Goal: Task Accomplishment & Management: Manage account settings

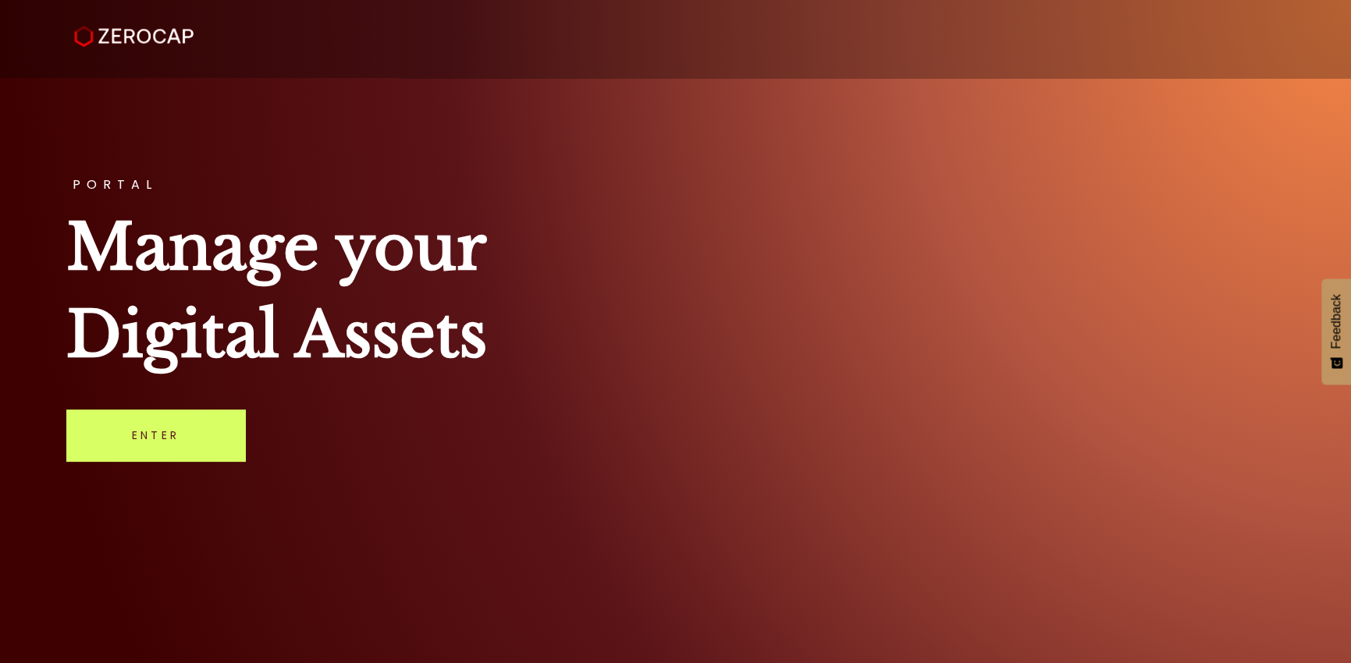
click at [148, 440] on link "Enter" at bounding box center [155, 435] width 179 height 51
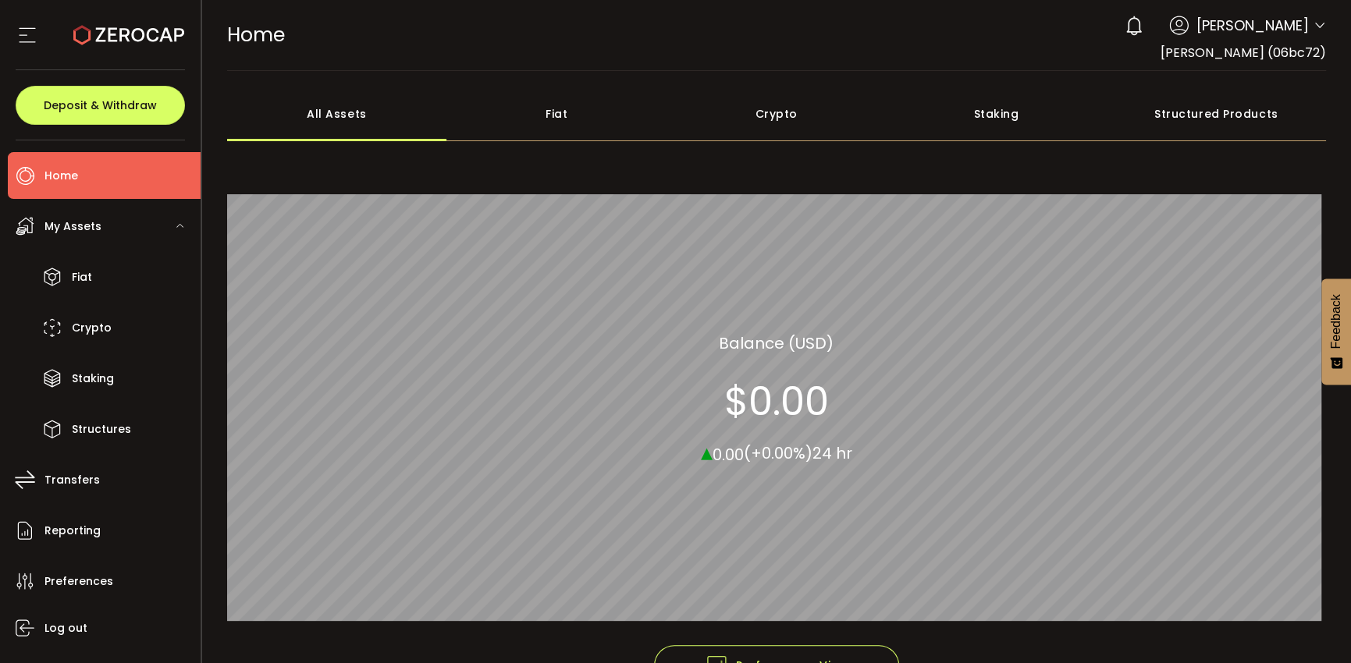
click at [1151, 174] on div "All_Assets Balance (USD) $0.00 ▴ 0.00 (+0.00%) 24 hr" at bounding box center [776, 398] width 1099 height 493
click at [114, 119] on button "Deposit & Withdraw" at bounding box center [100, 105] width 169 height 39
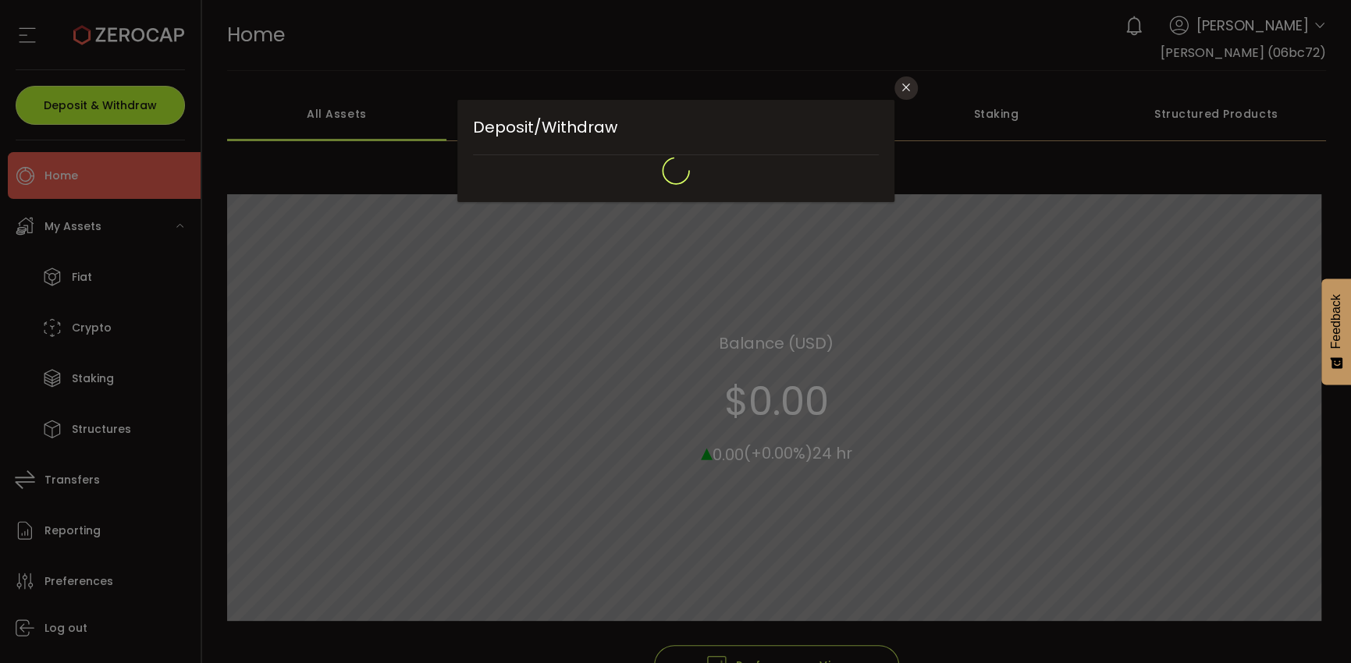
type input "**********"
type input "*******"
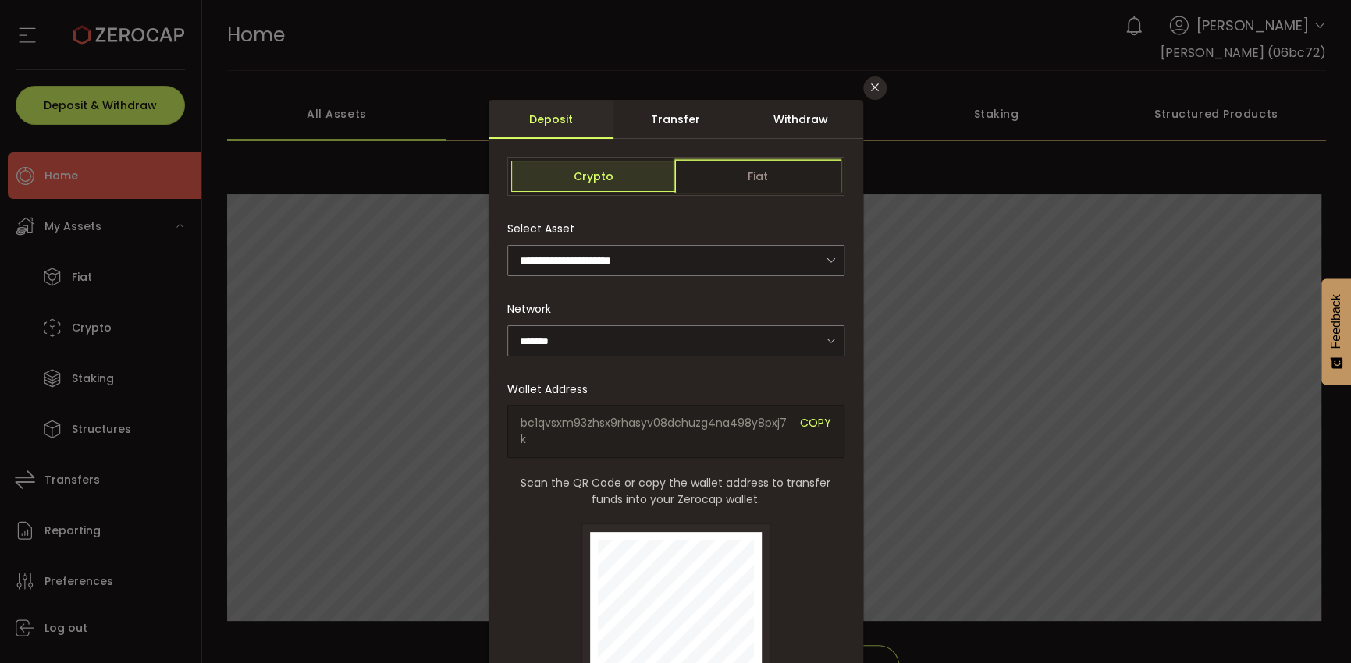
click at [743, 184] on span "Fiat" at bounding box center [758, 176] width 165 height 31
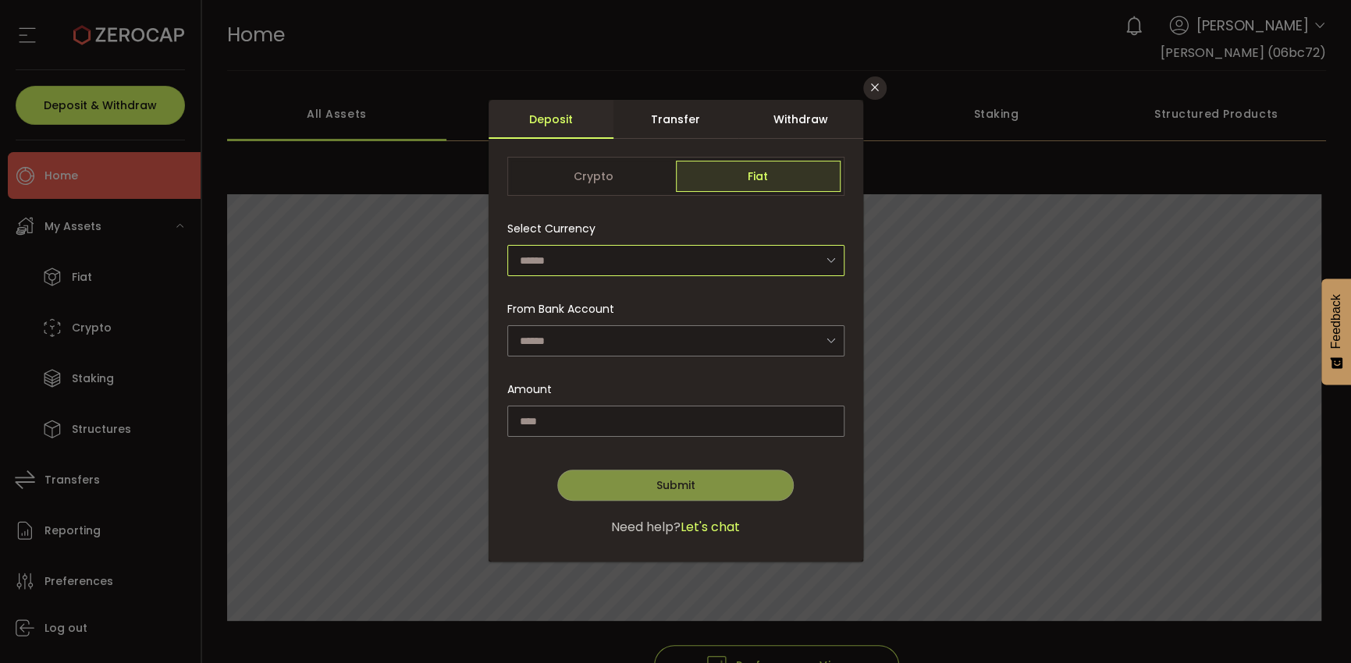
click at [577, 272] on input "dialog" at bounding box center [675, 260] width 337 height 31
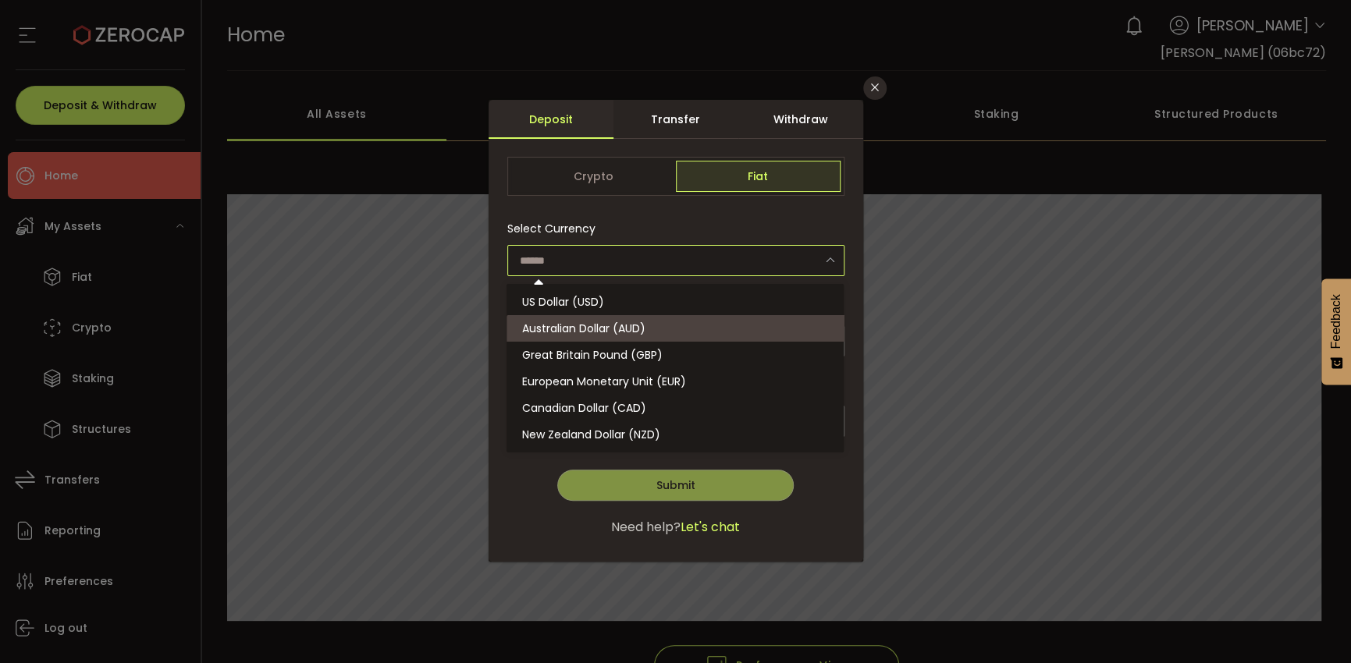
click at [564, 321] on span "Australian Dollar (AUD)" at bounding box center [583, 329] width 123 height 16
type input "**********"
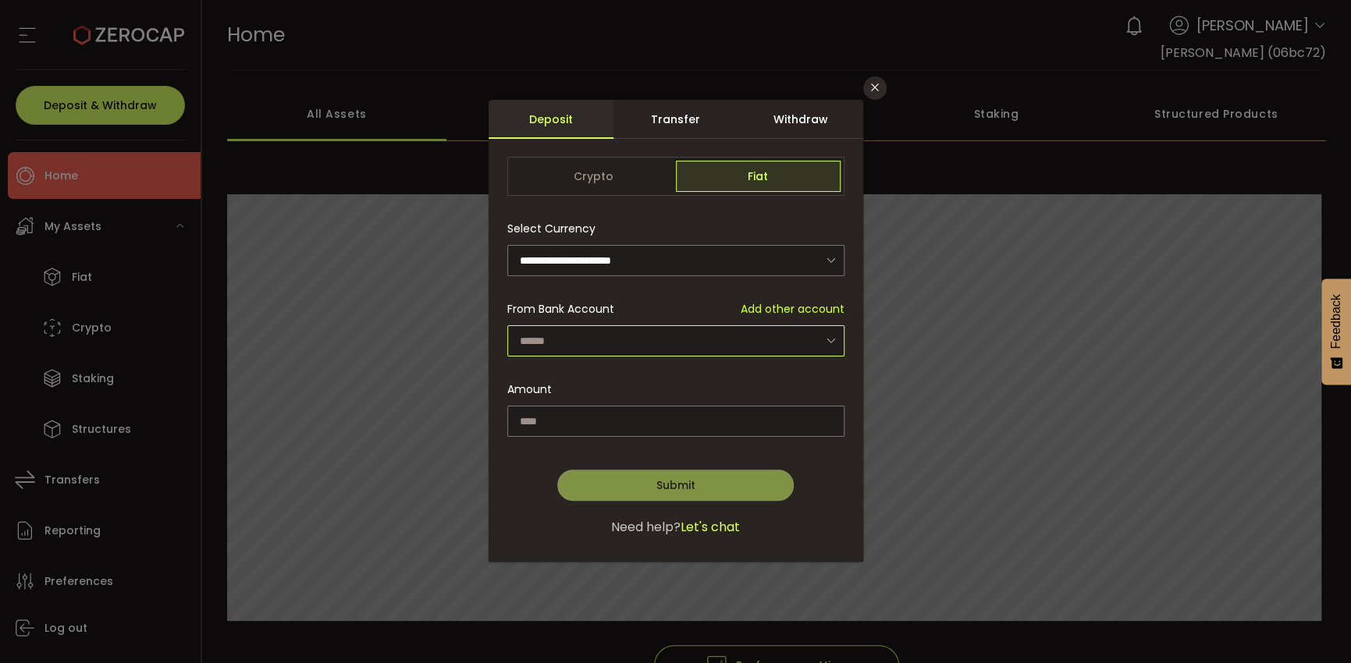
click at [584, 329] on input "dialog" at bounding box center [675, 340] width 337 height 31
click at [574, 378] on span "Robert Leeuwenburgh - 7567" at bounding box center [585, 383] width 126 height 16
type input "**********"
click at [579, 418] on input "dialog" at bounding box center [675, 421] width 337 height 31
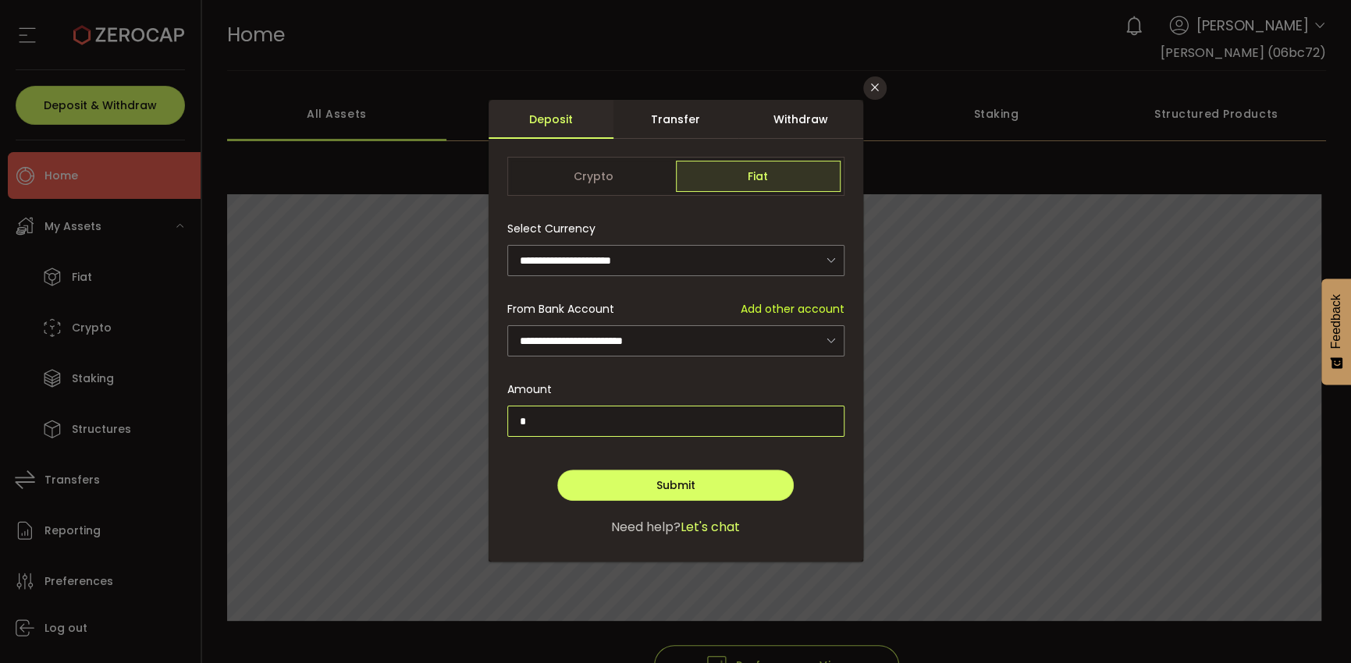
click at [579, 418] on input "*" at bounding box center [675, 421] width 337 height 31
type input "*****"
click at [658, 488] on span "Submit" at bounding box center [674, 486] width 39 height 16
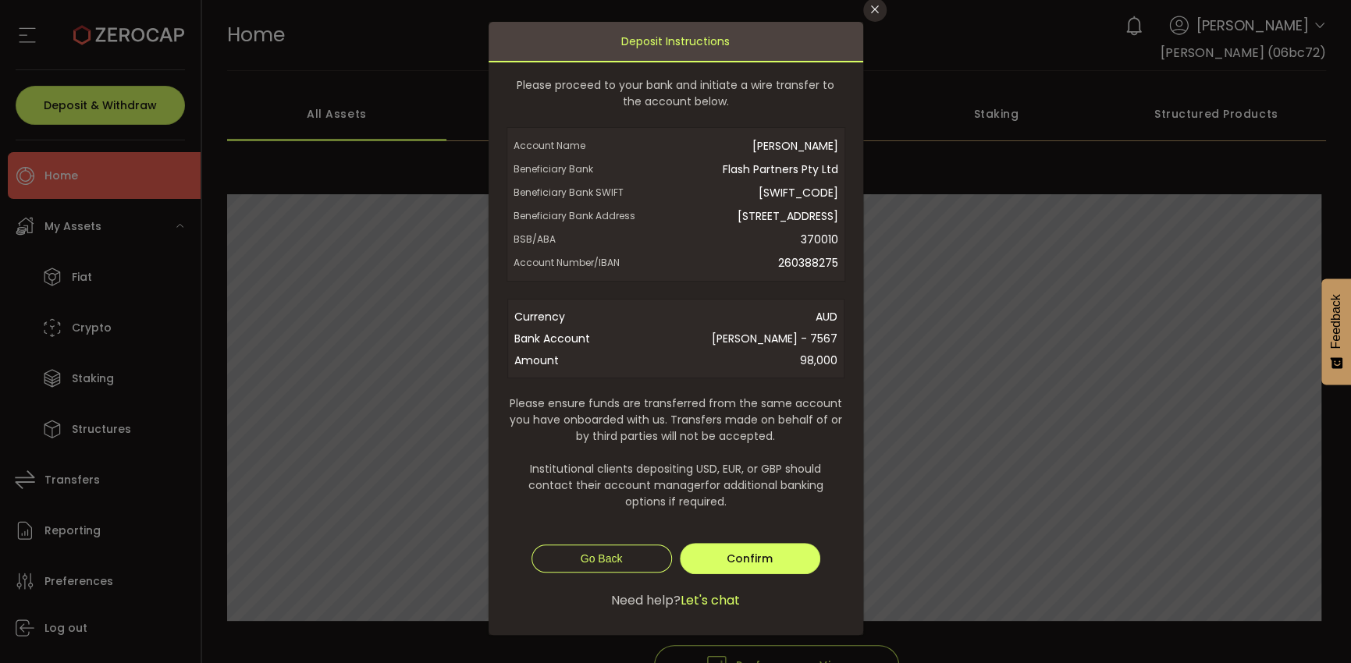
scroll to position [111, 0]
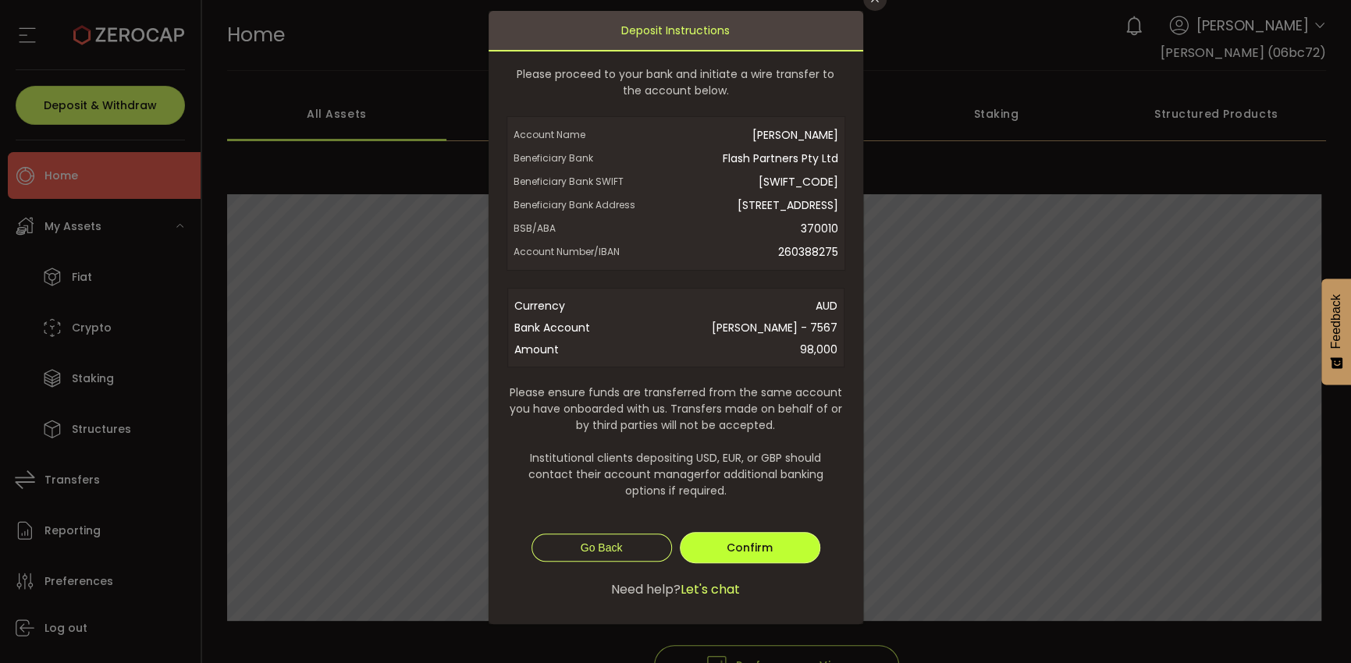
click at [769, 548] on button "Confirm" at bounding box center [750, 547] width 140 height 31
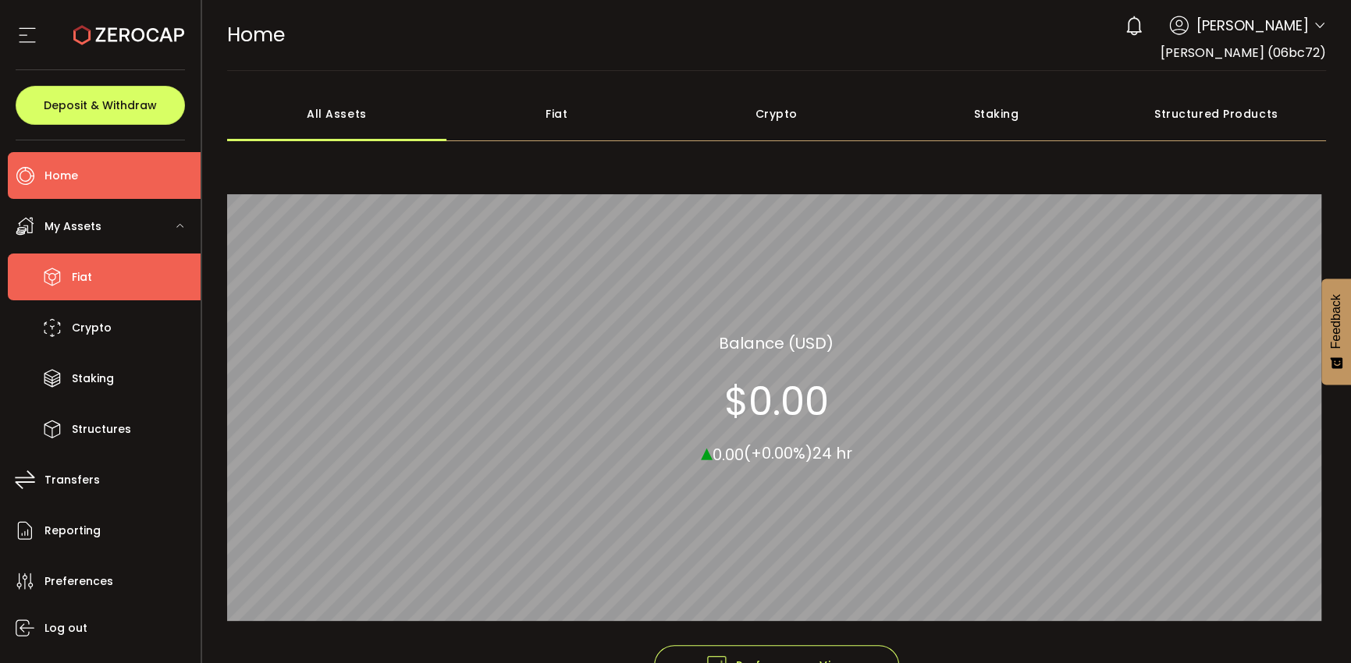
click at [83, 277] on span "Fiat" at bounding box center [82, 277] width 20 height 23
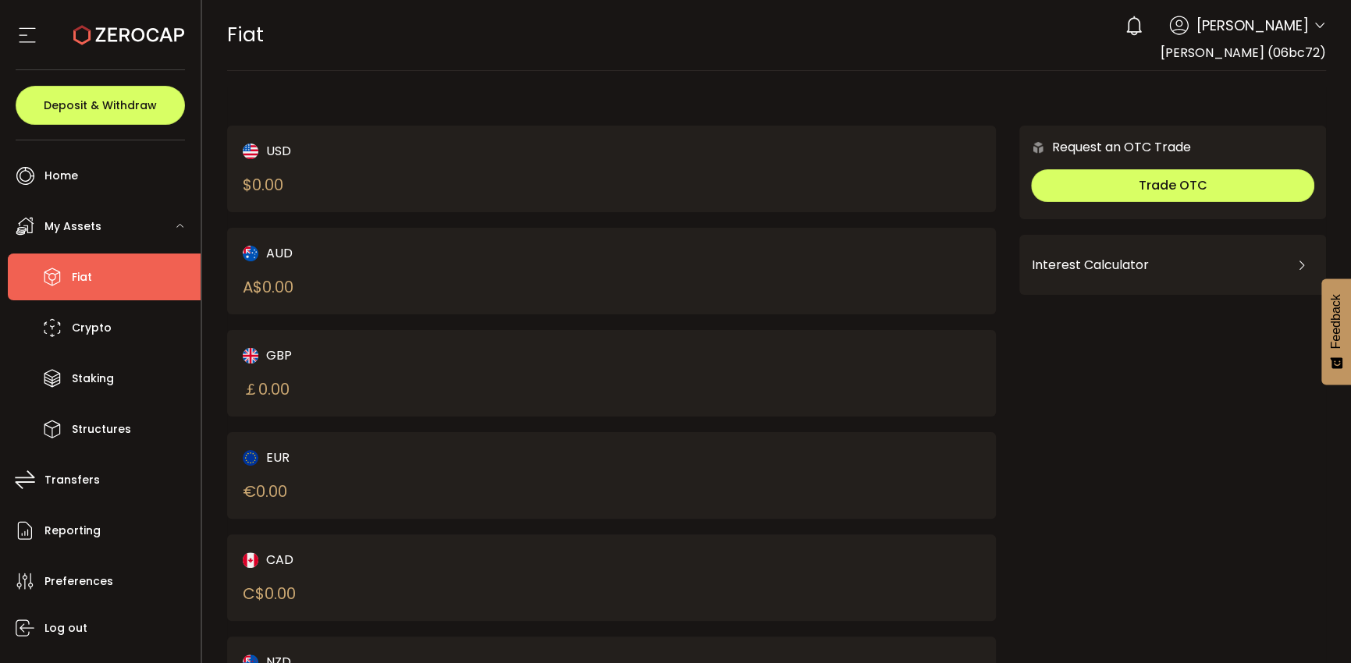
click at [869, 494] on div "EUR € 0.00" at bounding box center [611, 475] width 769 height 87
click at [64, 222] on span "My Assets" at bounding box center [72, 226] width 57 height 23
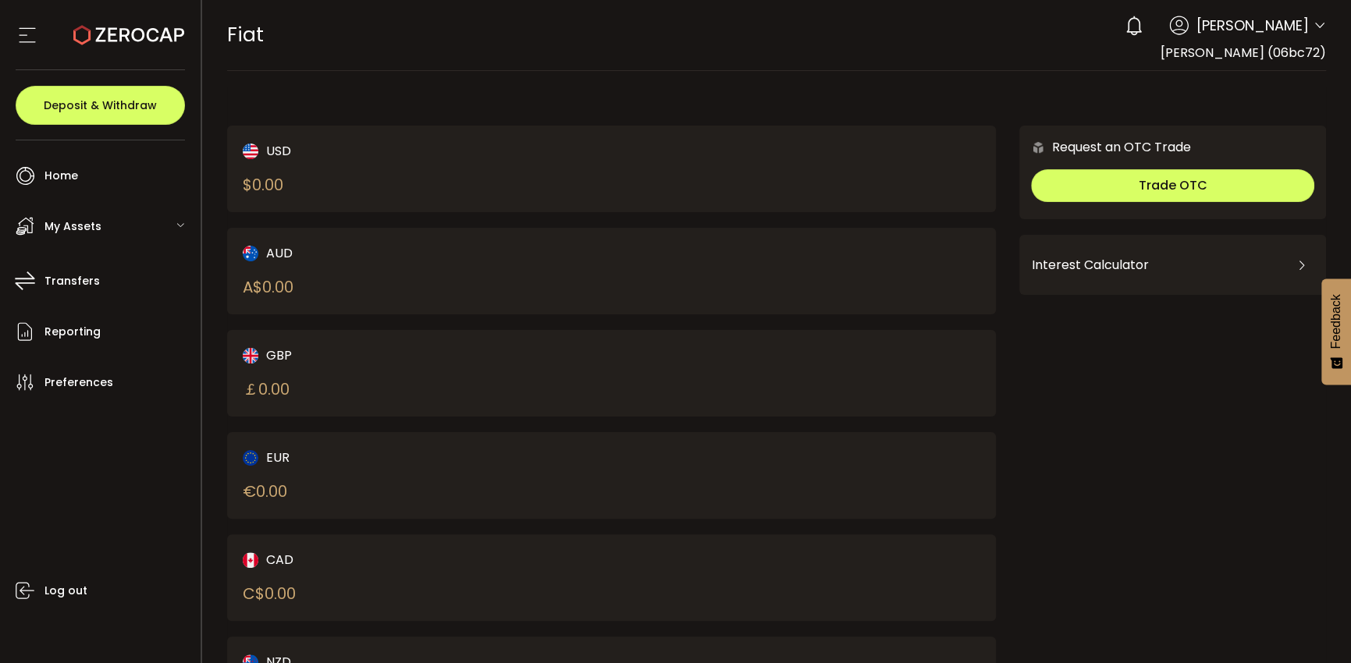
click at [65, 222] on span "My Assets" at bounding box center [72, 226] width 57 height 23
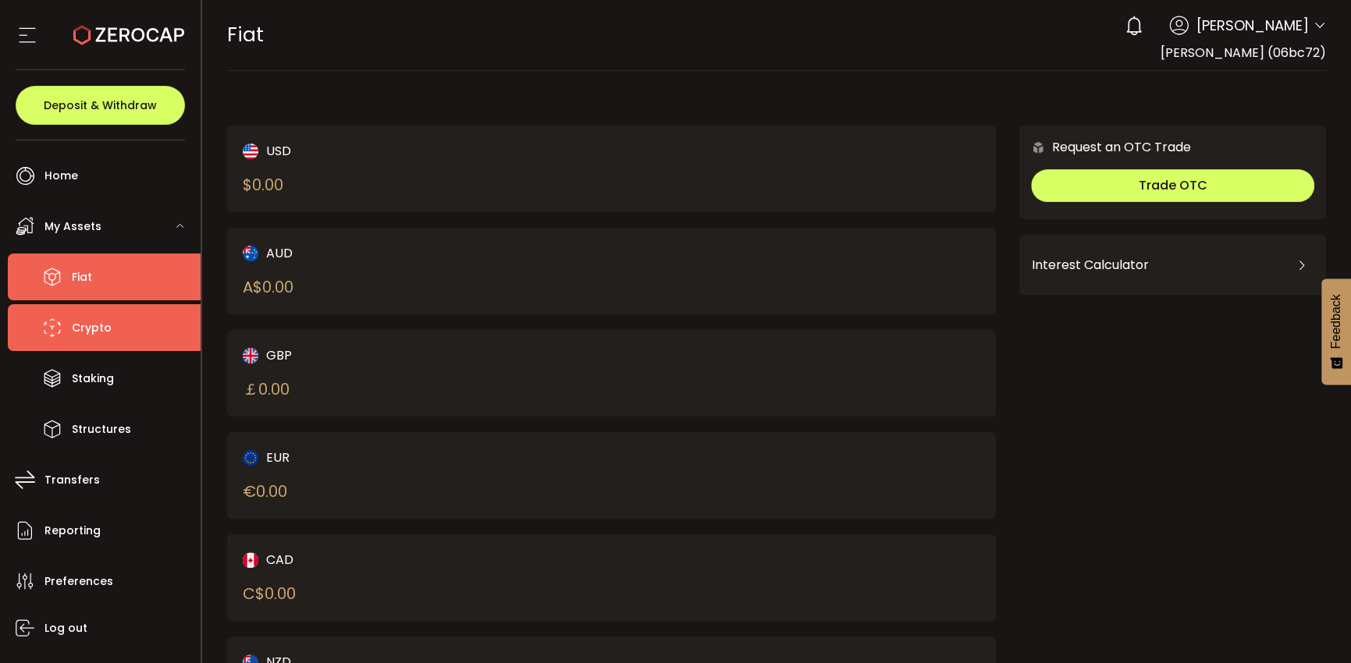
click at [101, 326] on span "Crypto" at bounding box center [92, 328] width 40 height 23
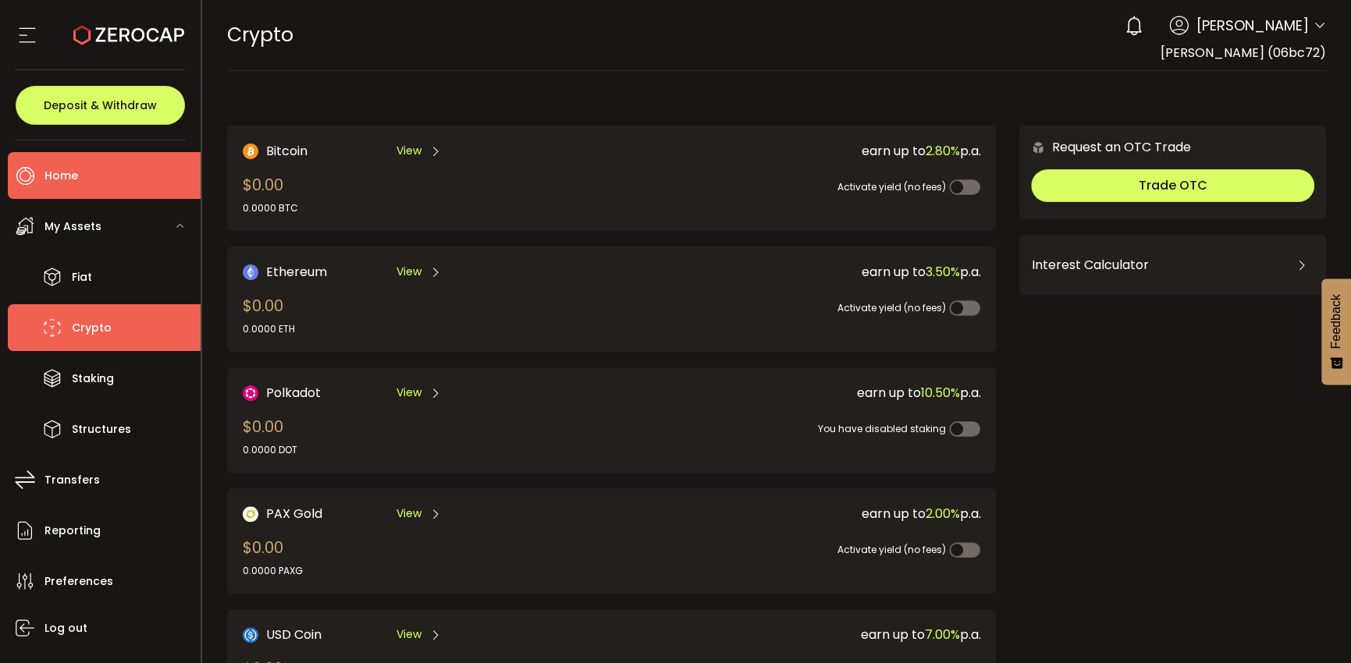
click at [55, 174] on span "Home" at bounding box center [61, 176] width 34 height 23
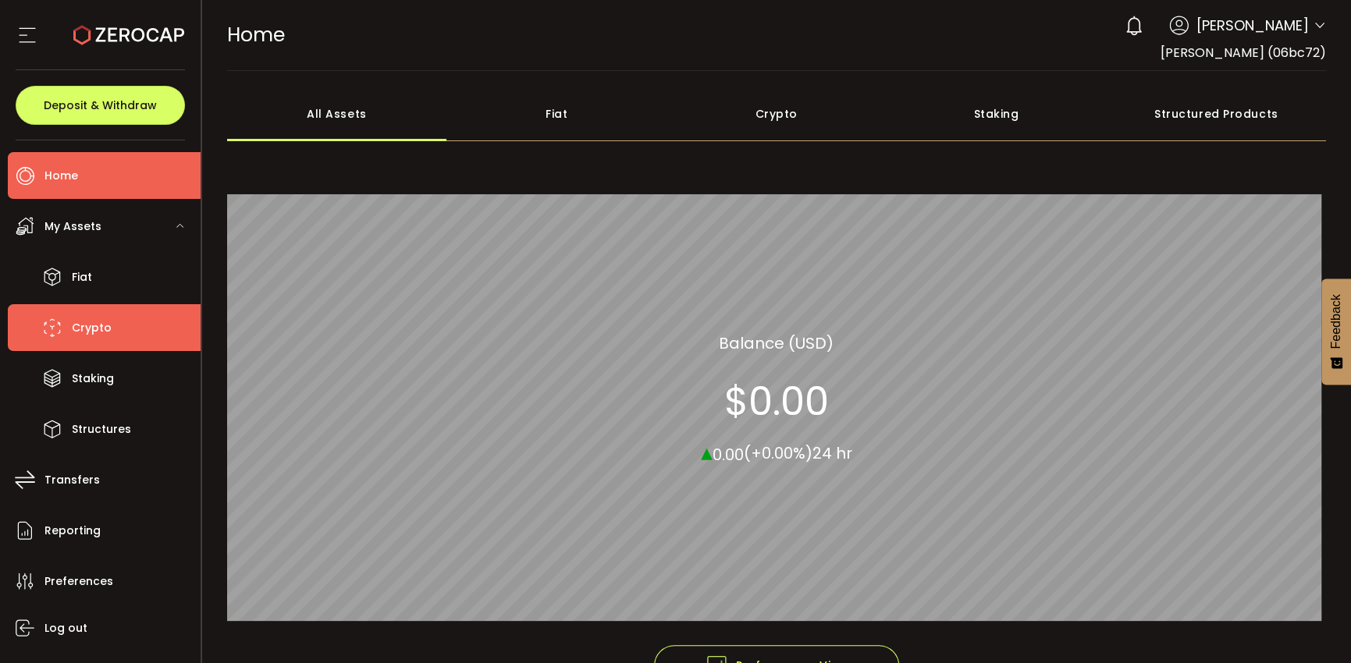
click at [76, 322] on span "Crypto" at bounding box center [92, 328] width 40 height 23
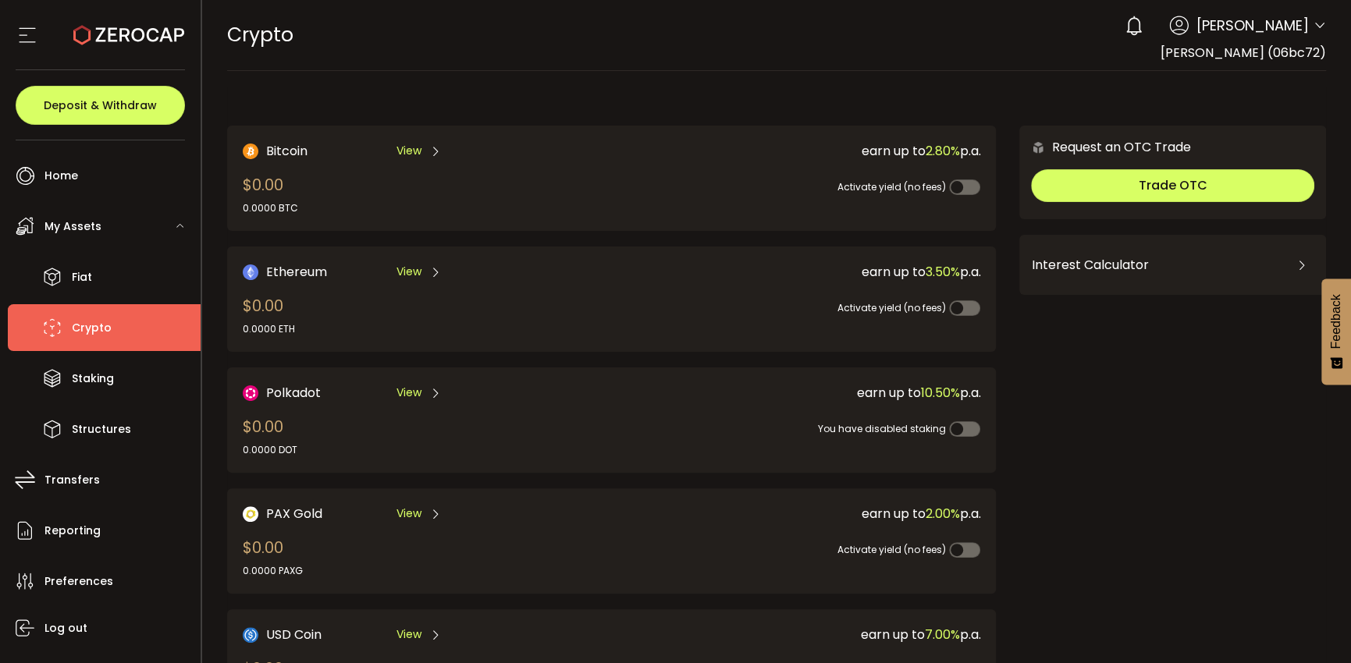
click at [415, 146] on span "View" at bounding box center [408, 151] width 25 height 16
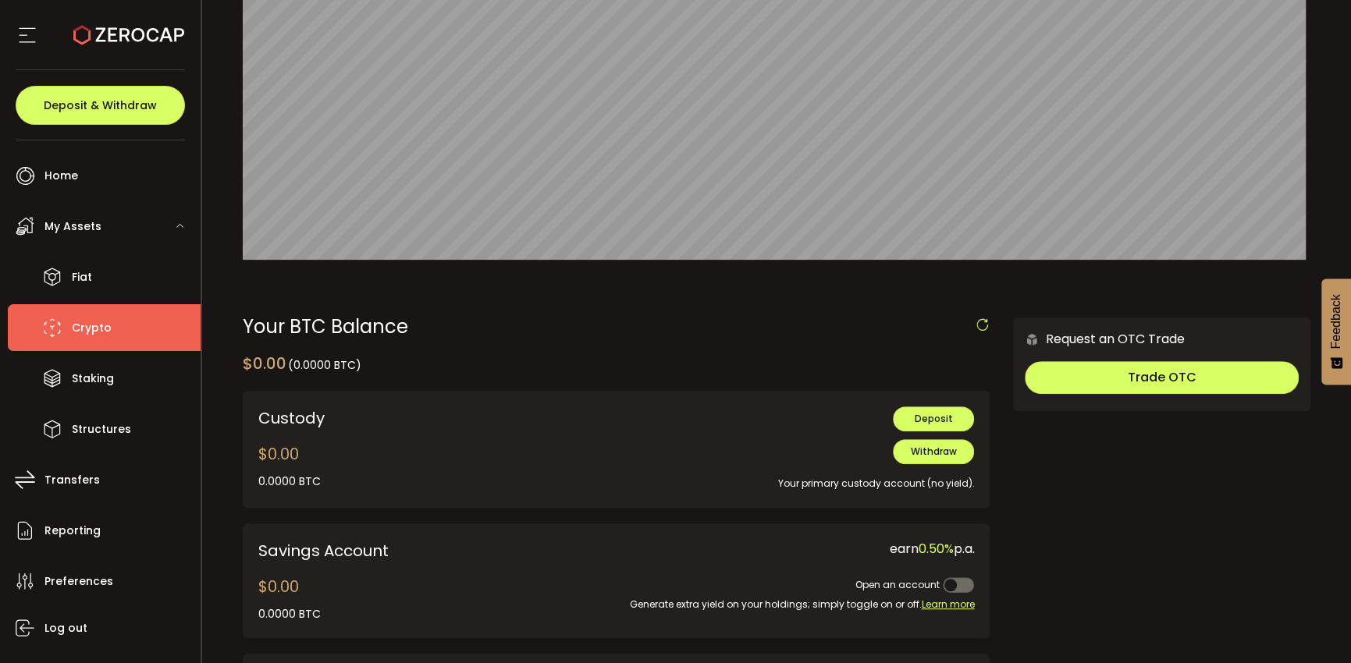
scroll to position [234, 0]
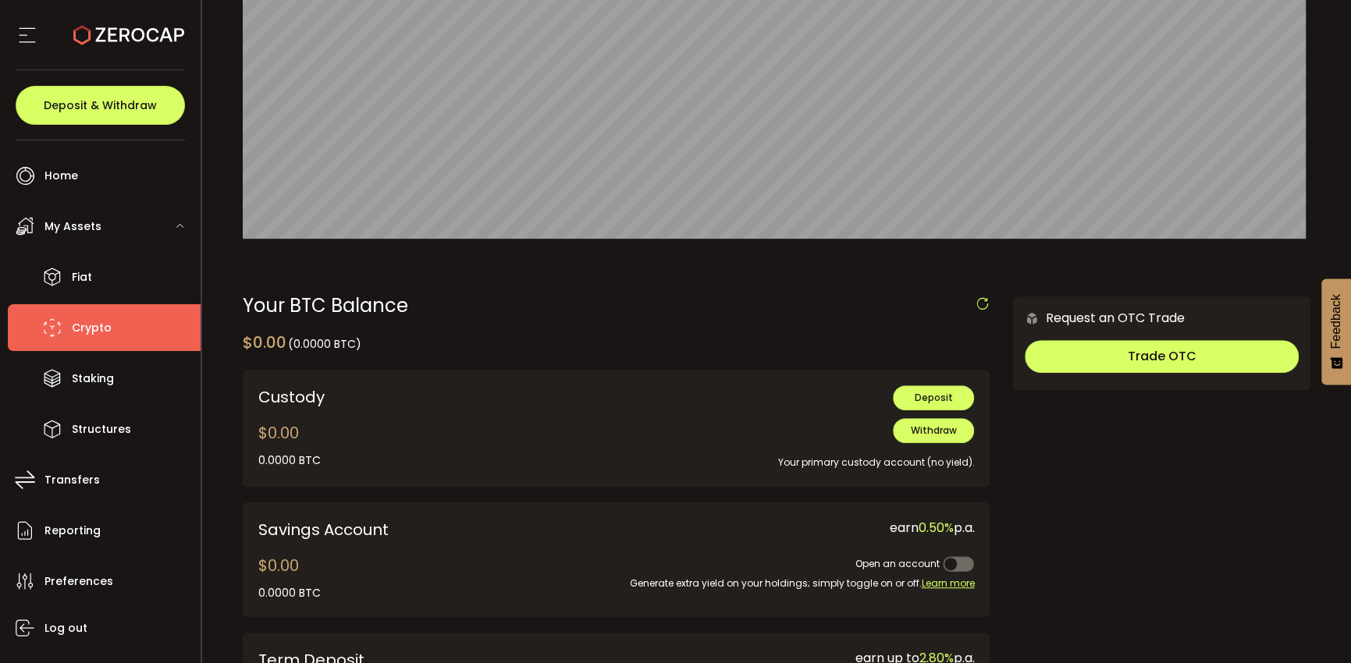
click at [588, 304] on div "Your BTC Balance" at bounding box center [617, 306] width 748 height 19
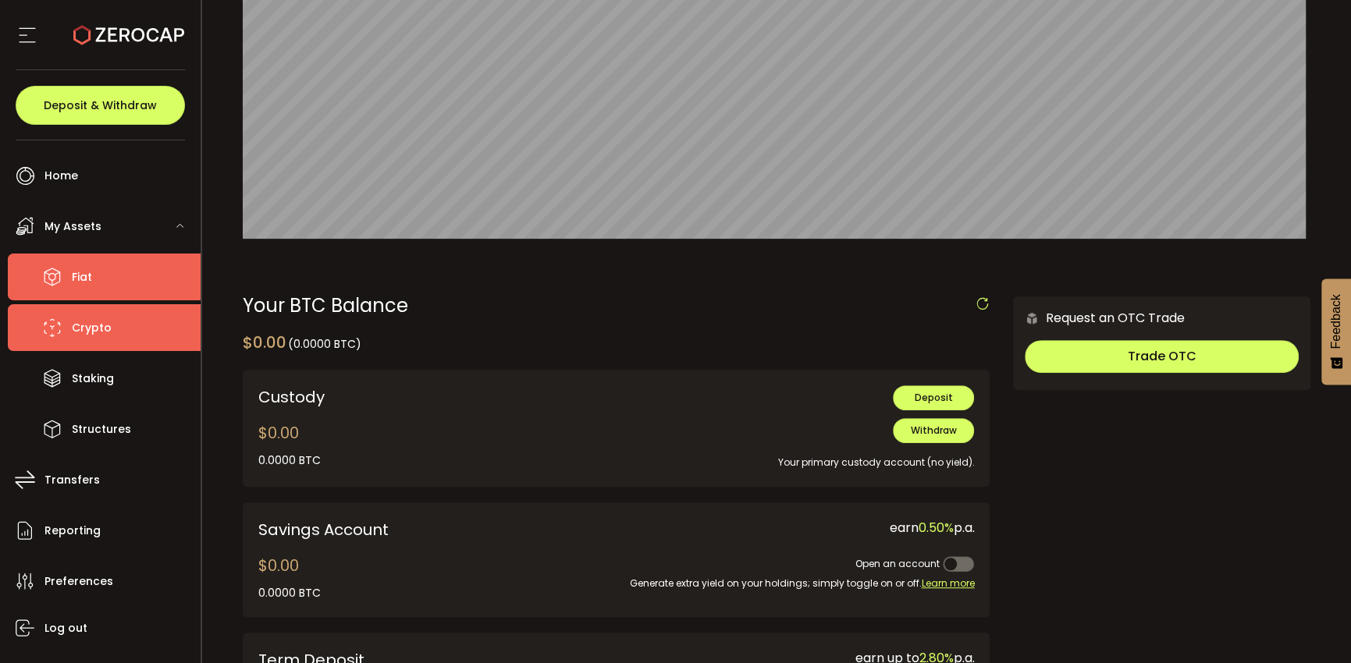
click at [69, 282] on li "Fiat" at bounding box center [104, 277] width 193 height 47
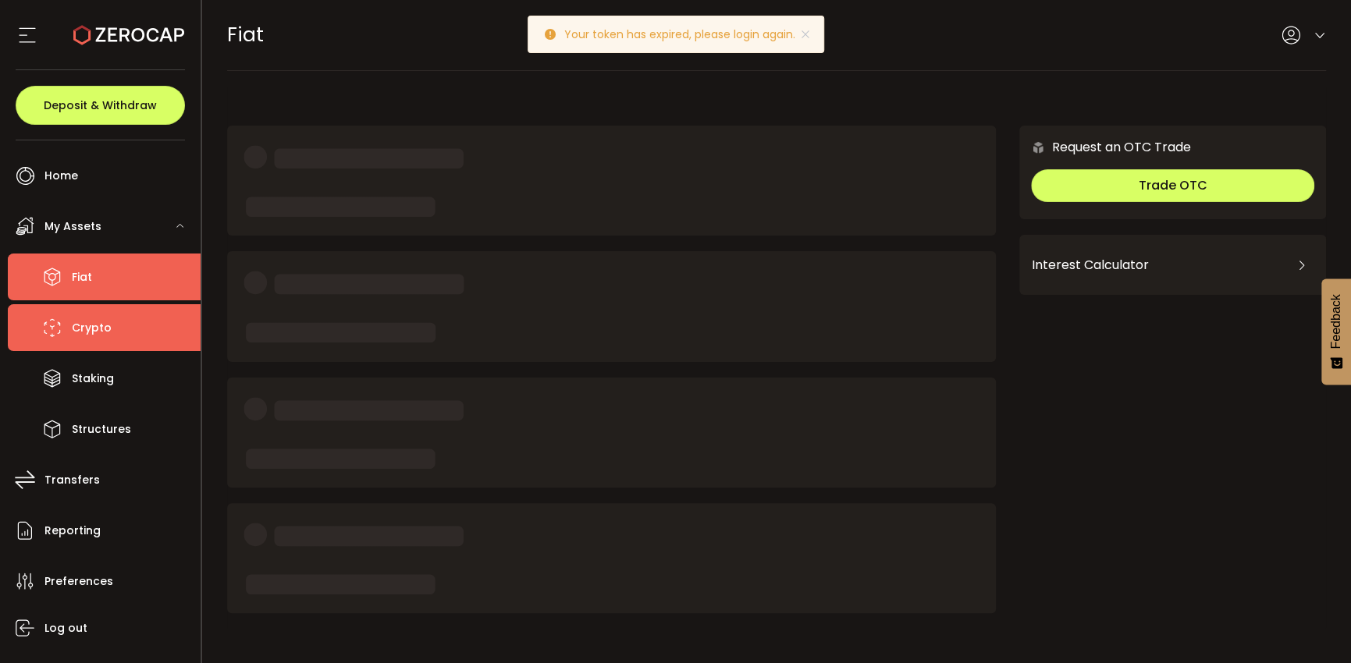
click at [83, 330] on span "Crypto" at bounding box center [92, 328] width 40 height 23
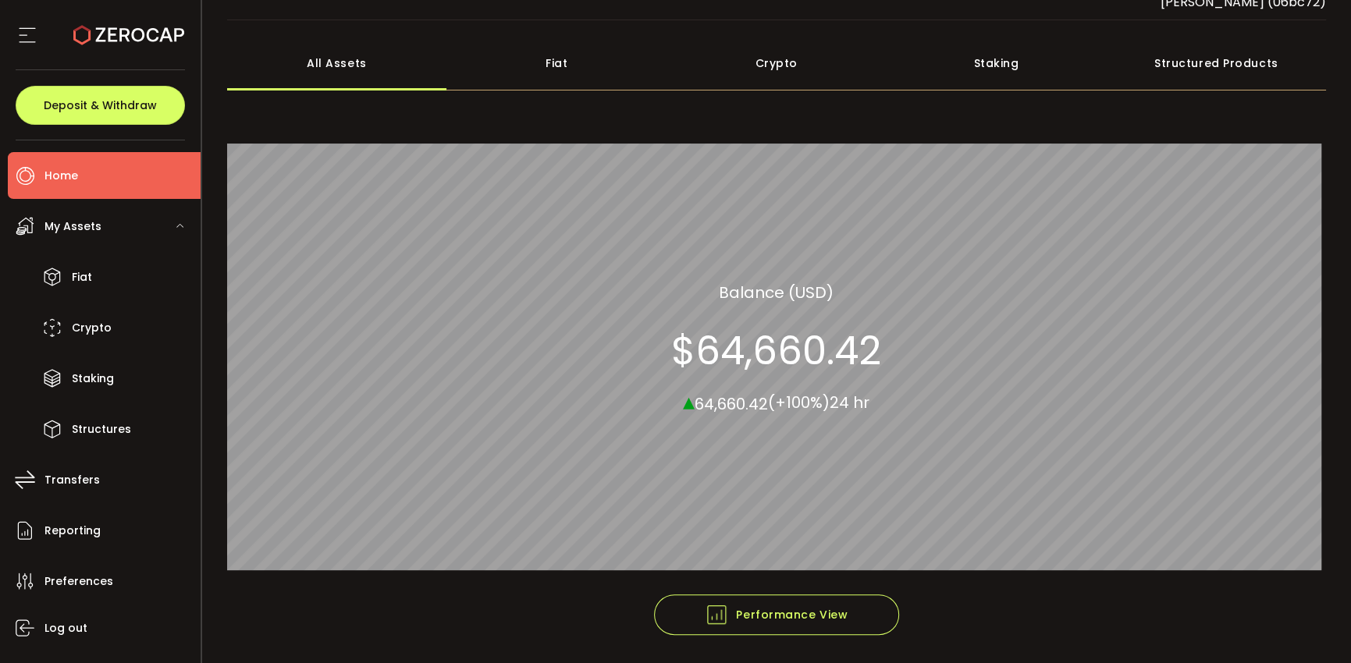
scroll to position [78, 0]
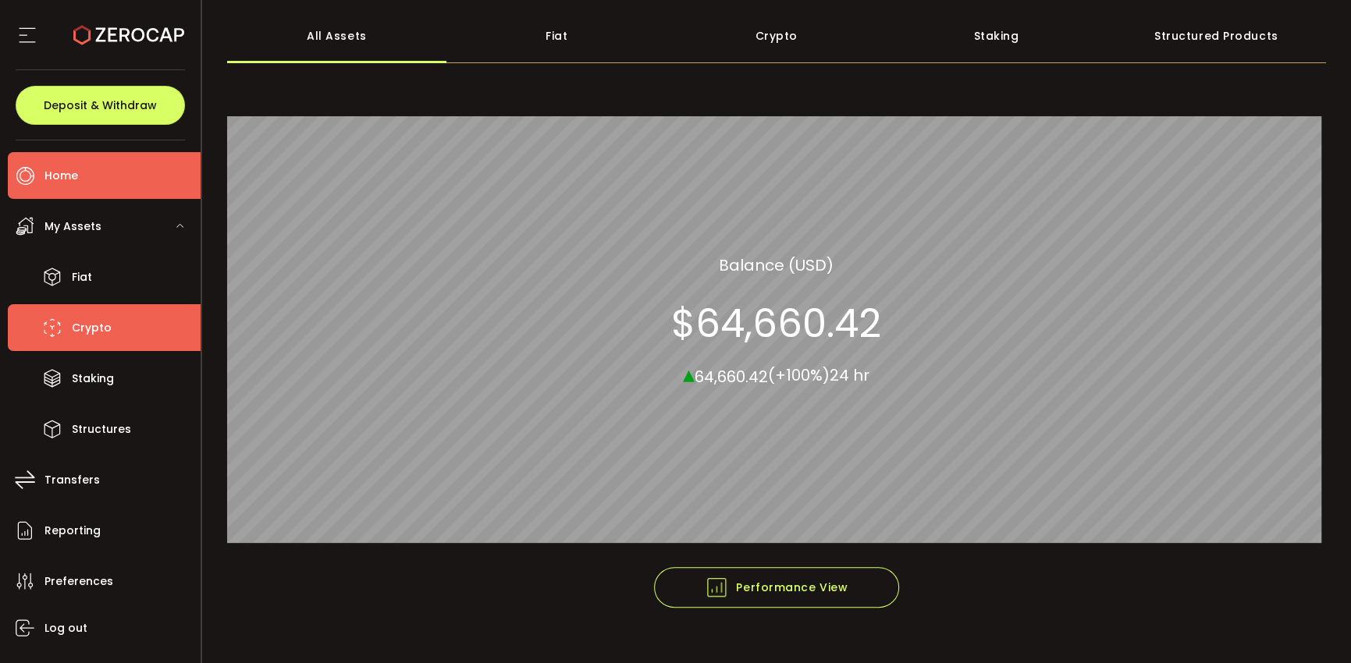
click at [83, 325] on span "Crypto" at bounding box center [92, 328] width 40 height 23
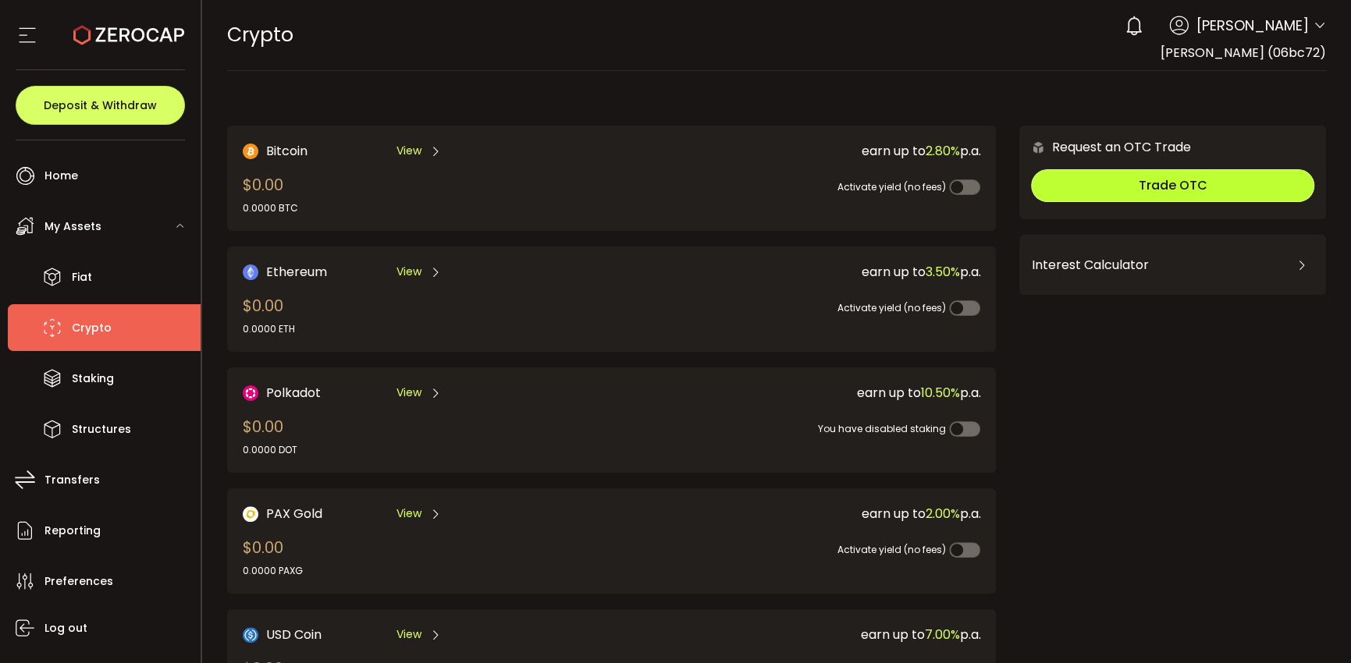
click at [1103, 177] on button "Trade OTC" at bounding box center [1172, 185] width 283 height 33
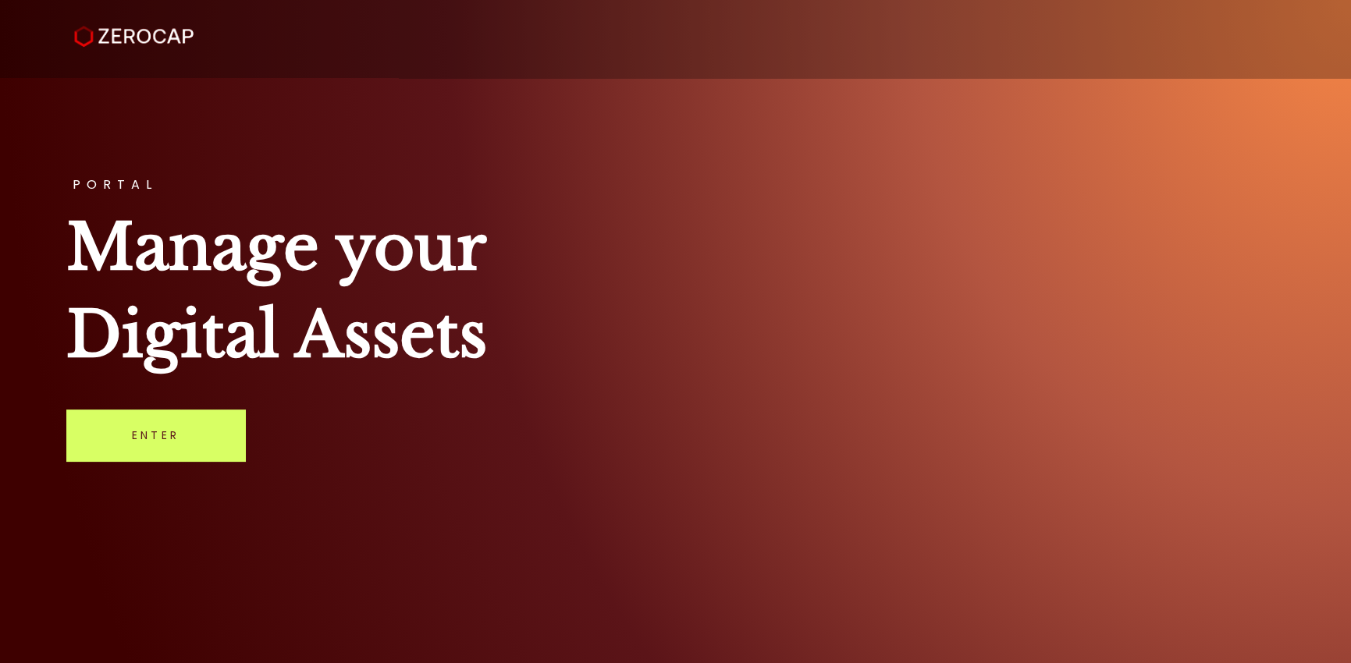
click at [163, 435] on link "Enter" at bounding box center [155, 435] width 179 height 51
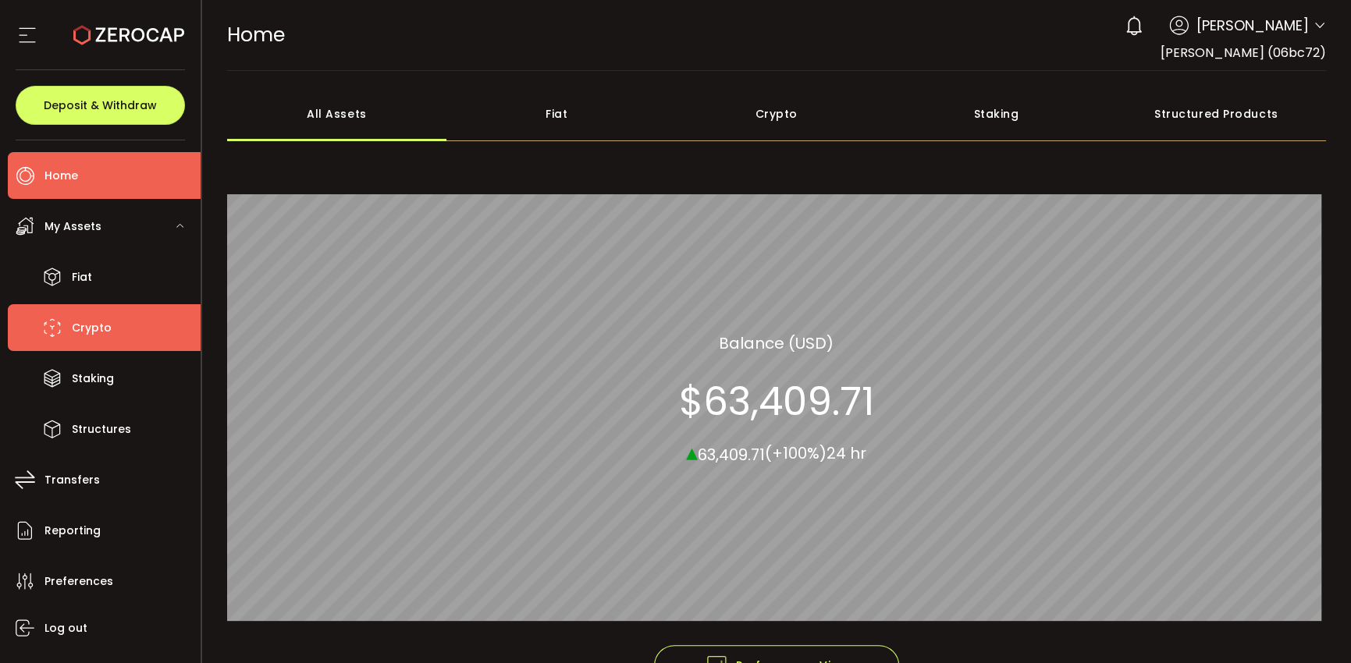
click at [69, 329] on li "Crypto" at bounding box center [104, 327] width 193 height 47
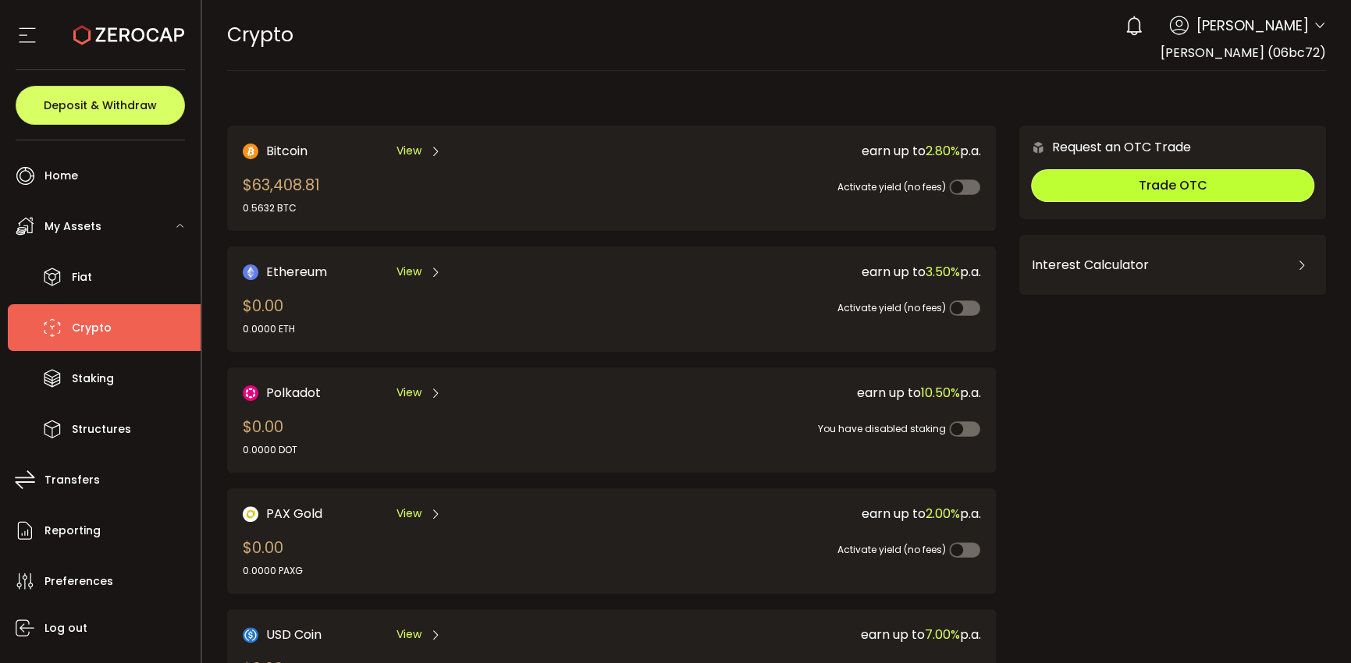
click at [1138, 184] on span "Trade OTC" at bounding box center [1172, 185] width 69 height 18
click at [414, 151] on span "View" at bounding box center [408, 151] width 25 height 16
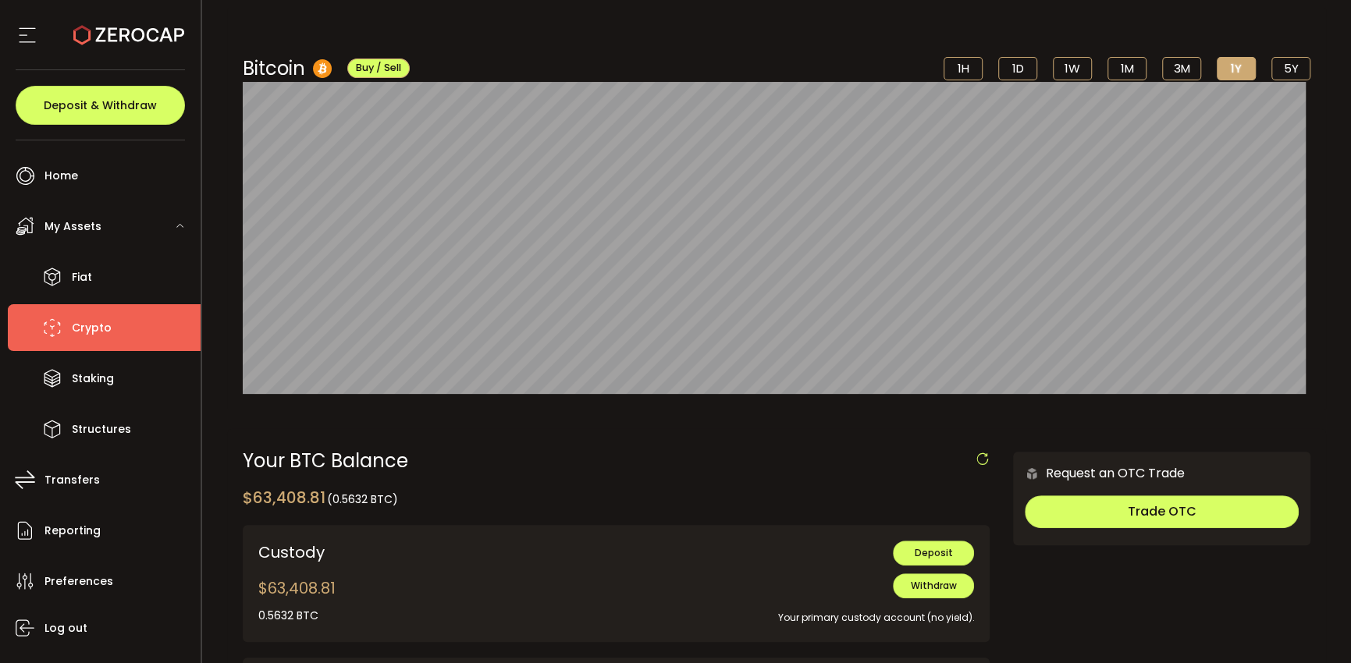
scroll to position [156, 0]
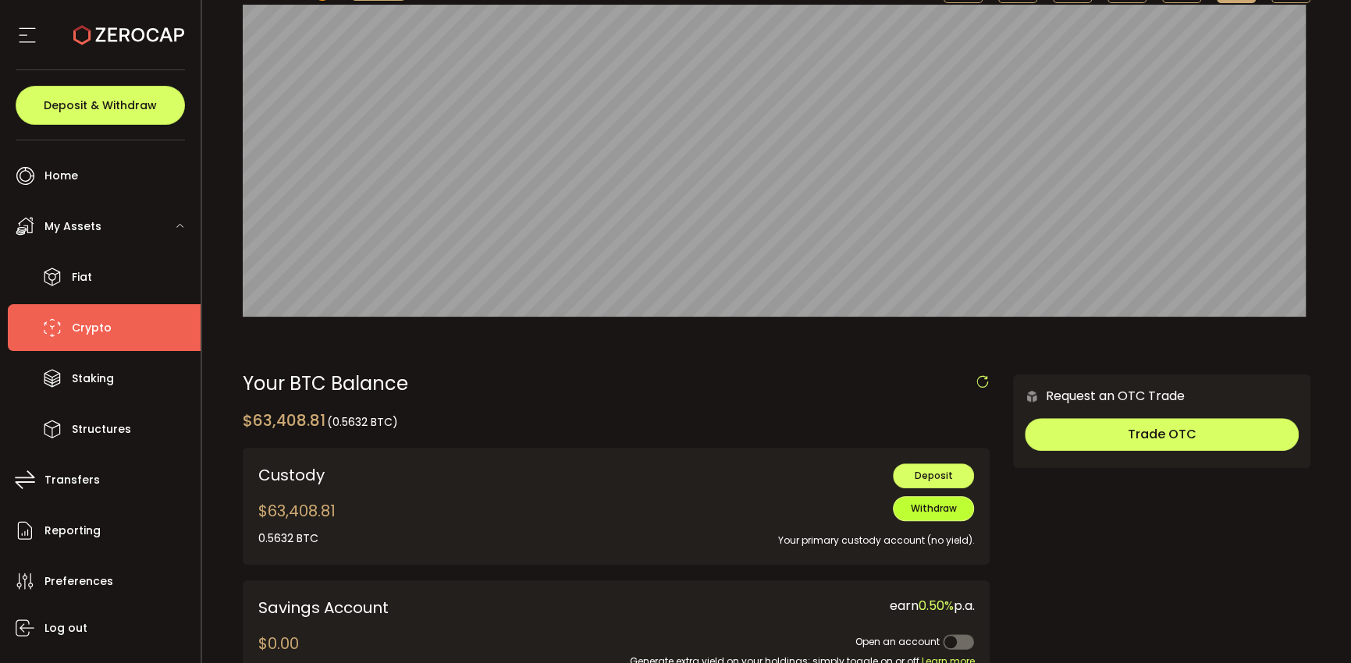
click at [918, 511] on span "Withdraw" at bounding box center [934, 508] width 46 height 13
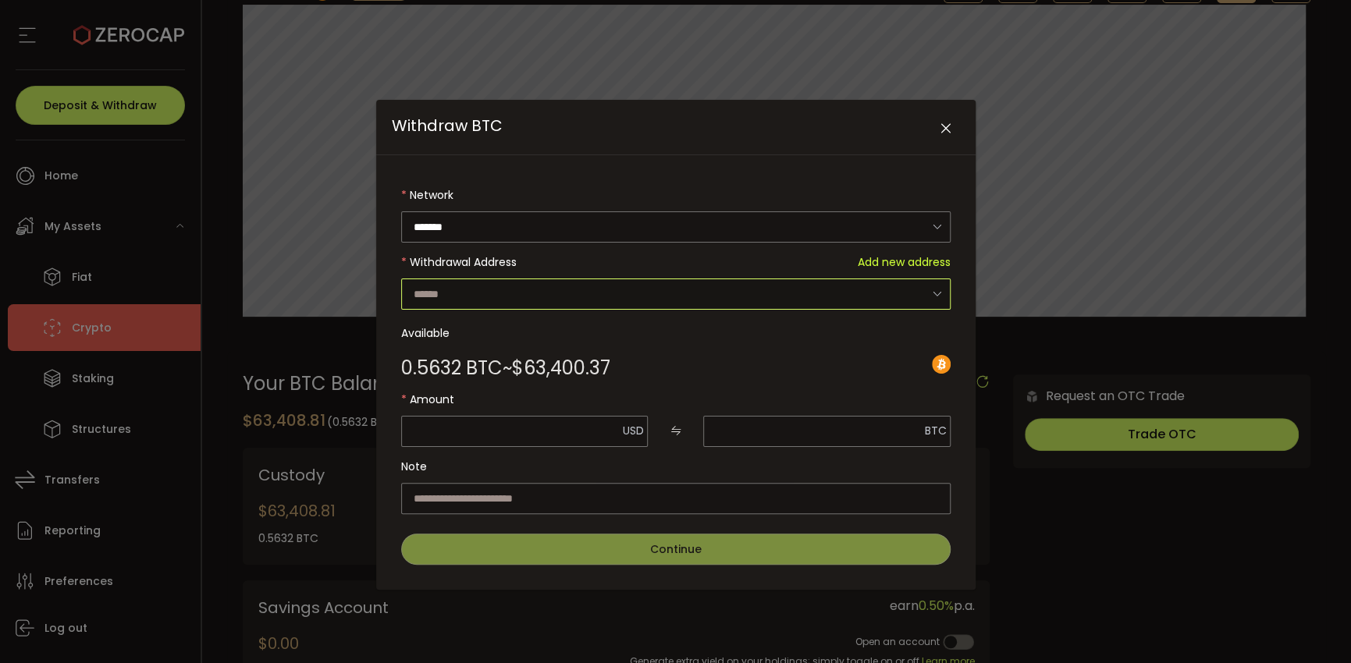
click at [513, 299] on input "Withdraw BTC" at bounding box center [675, 294] width 549 height 31
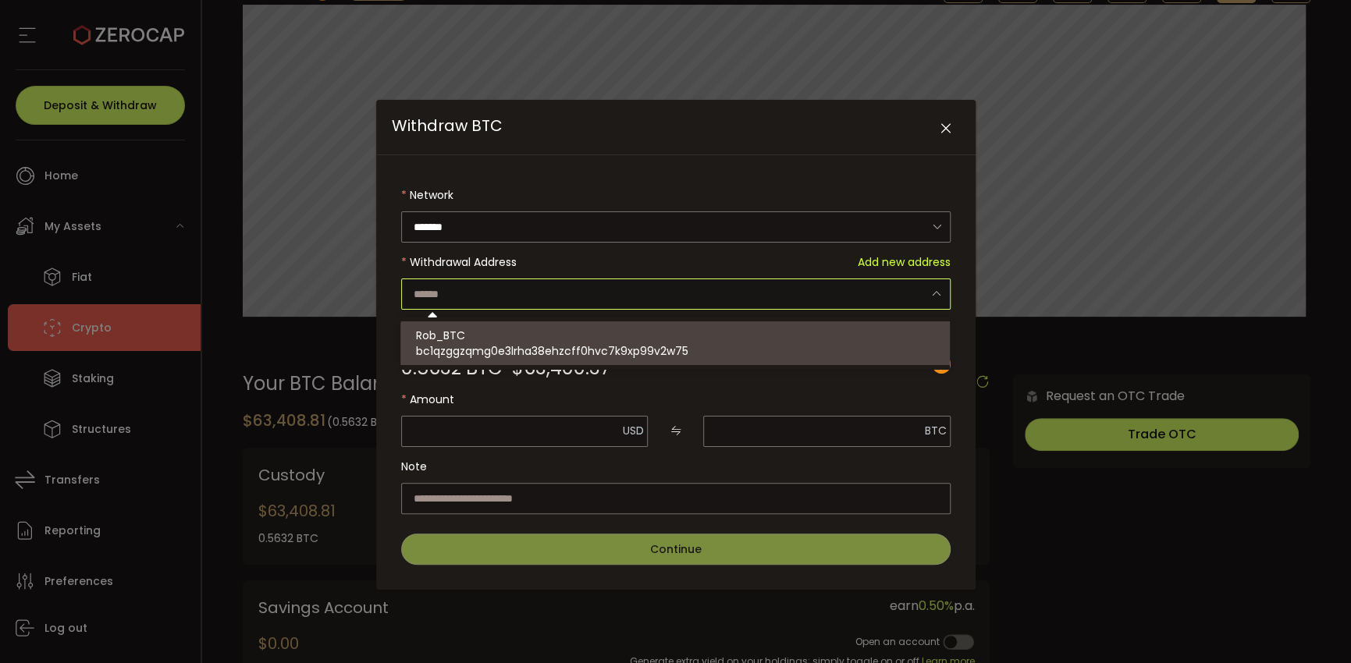
click at [480, 347] on span "bc1qzggzqmg0e3lrha38ehzcff0hvc7k9xp99v2w75" at bounding box center [552, 351] width 272 height 16
type input "**********"
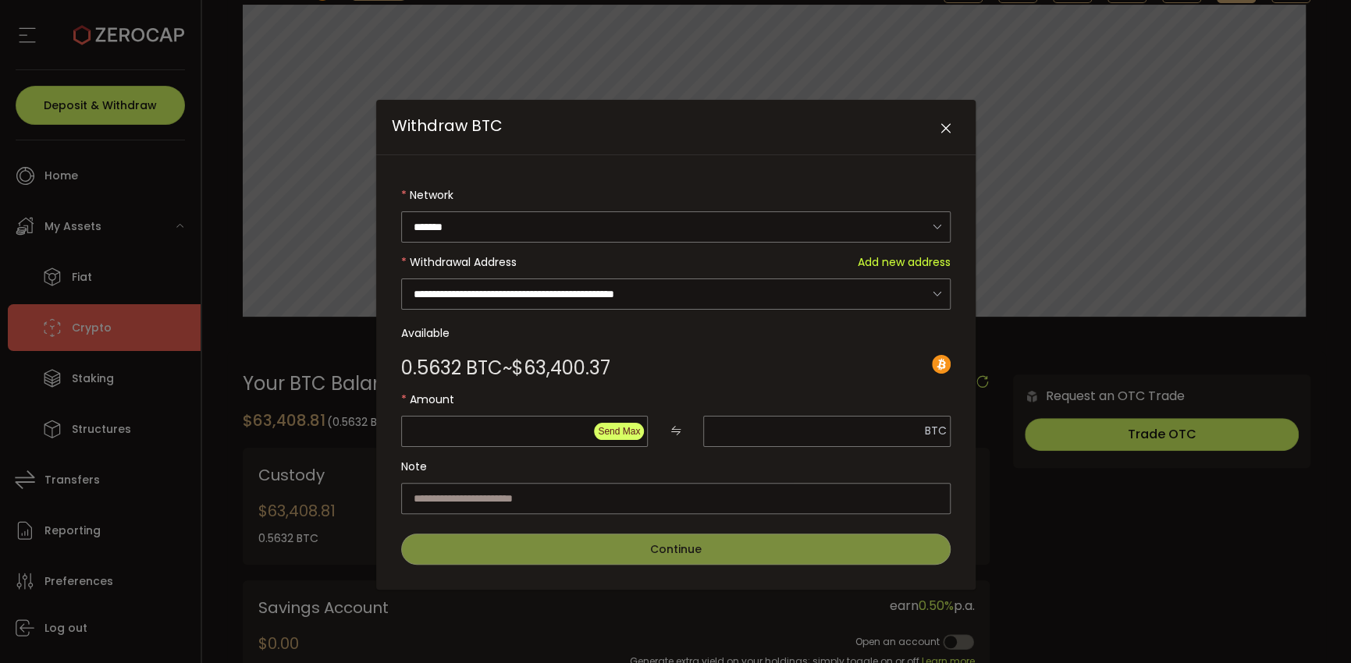
click at [613, 435] on button "Send Max" at bounding box center [619, 431] width 50 height 17
type input "********"
type input "**********"
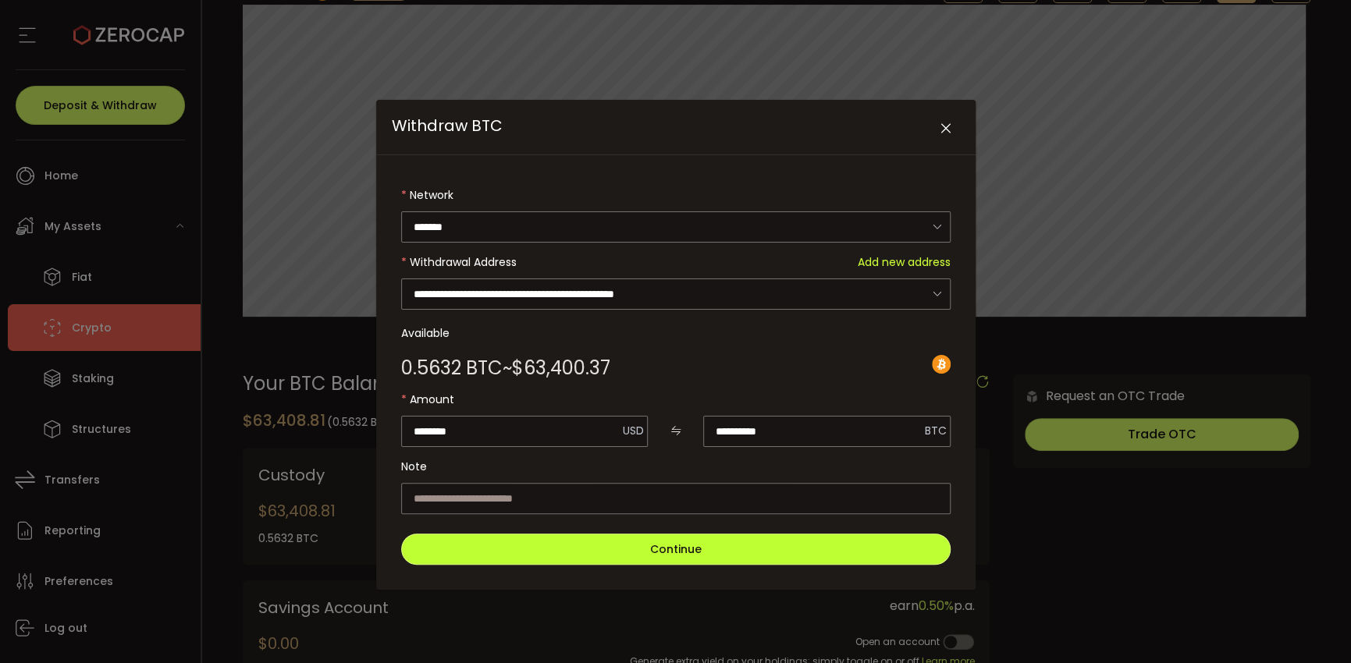
click at [647, 550] on button "Continue" at bounding box center [675, 549] width 549 height 31
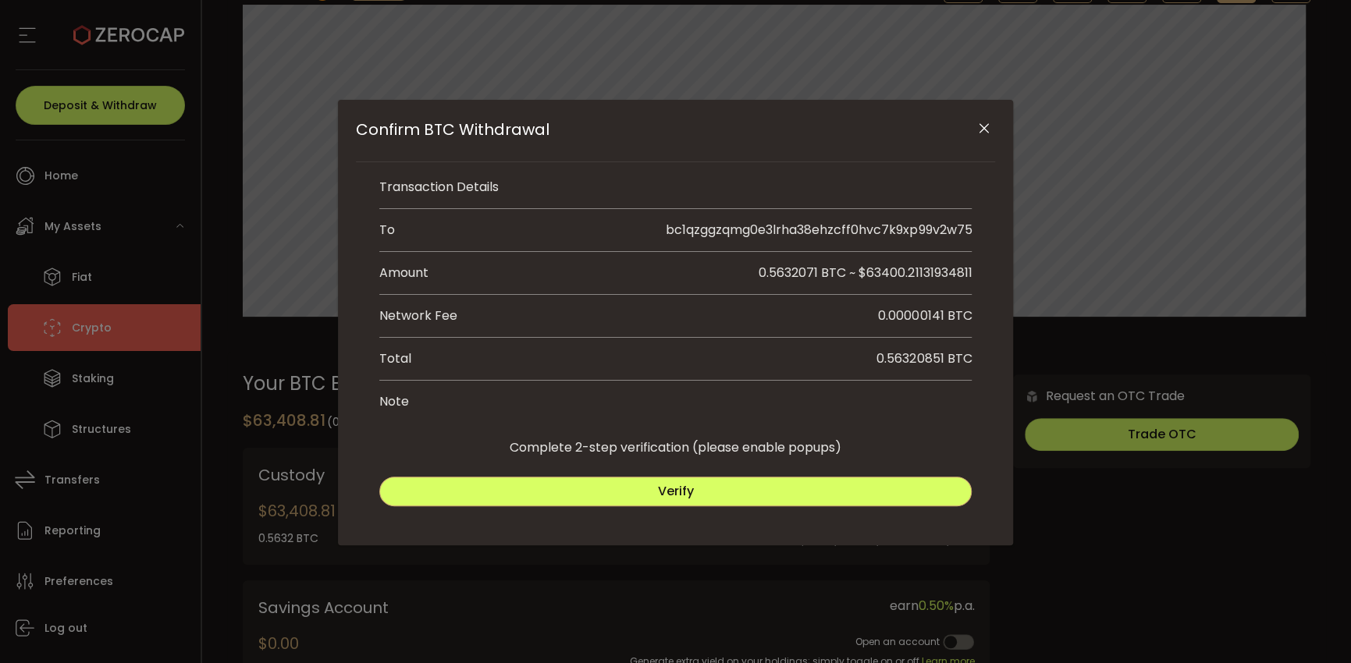
click at [680, 494] on span "Verify" at bounding box center [676, 491] width 36 height 18
click at [838, 497] on span "Submit" at bounding box center [825, 491] width 45 height 18
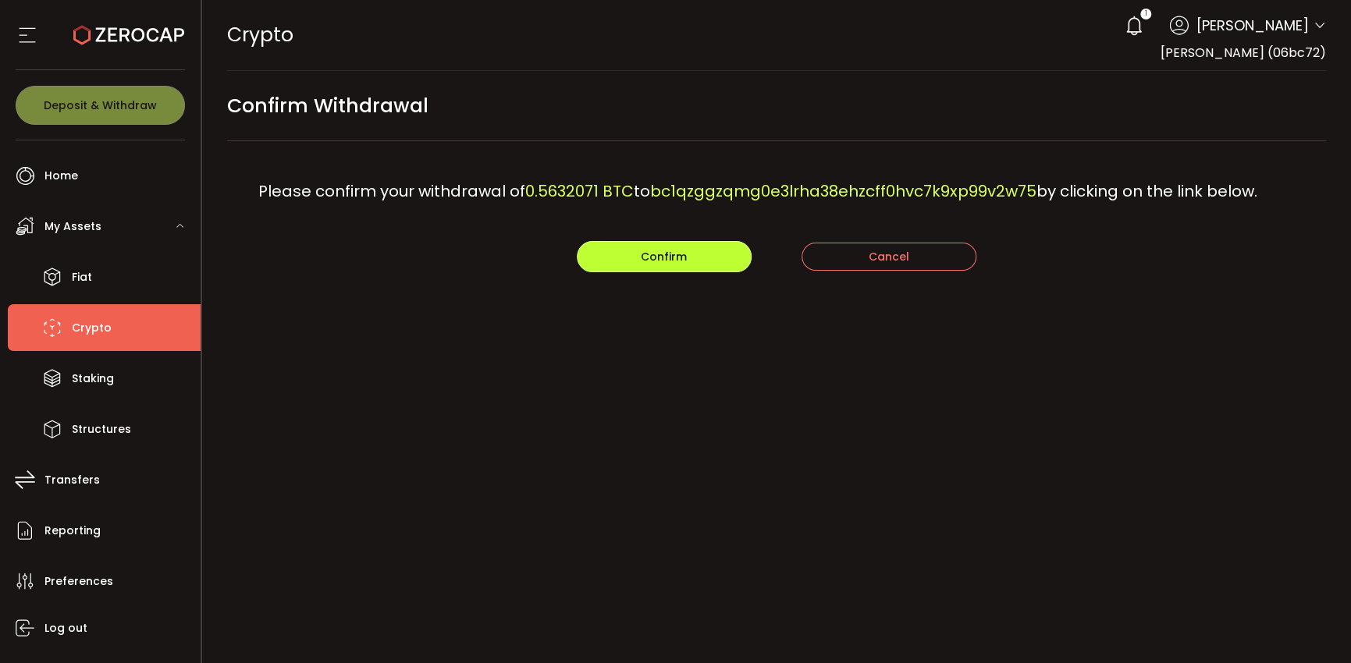
click at [690, 257] on button "Confirm" at bounding box center [664, 256] width 175 height 31
